Goal: Information Seeking & Learning: Learn about a topic

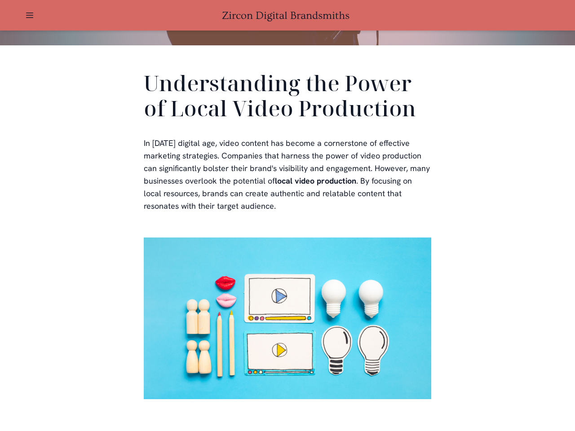
scroll to position [270, 0]
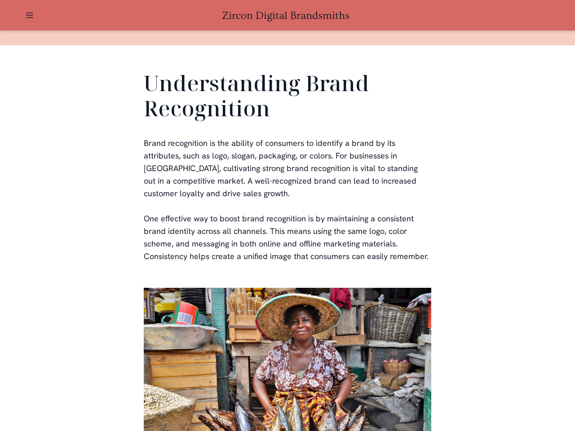
scroll to position [270, 0]
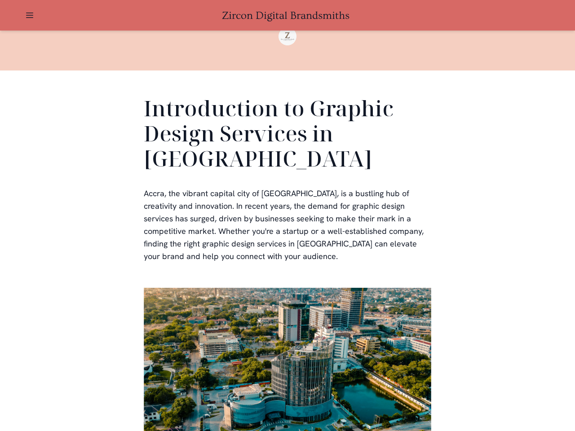
scroll to position [270, 0]
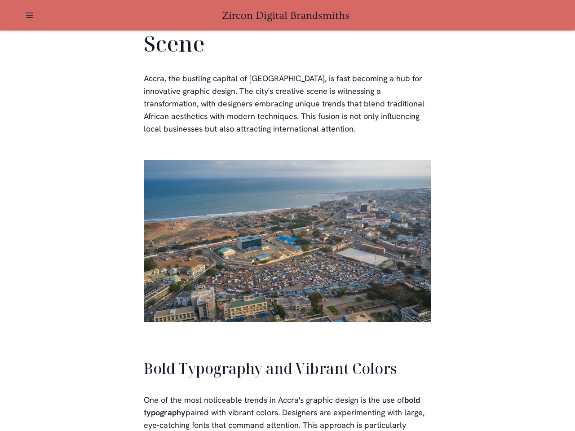
scroll to position [2034, 0]
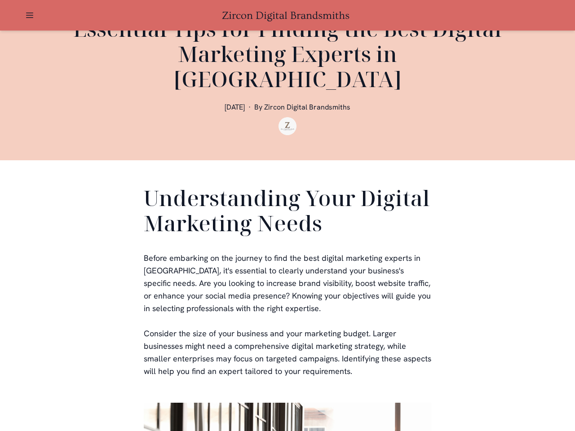
scroll to position [270, 0]
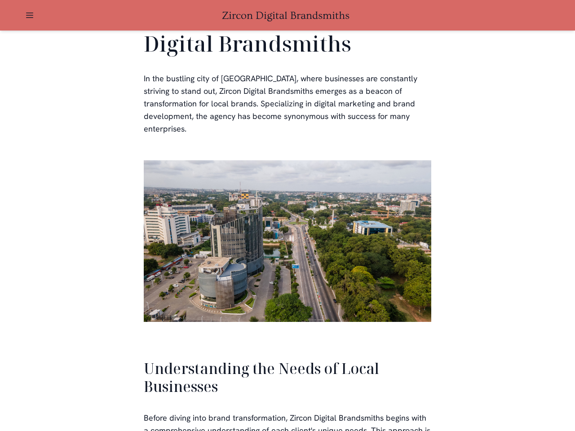
scroll to position [1915, 0]
